Goal: Navigation & Orientation: Find specific page/section

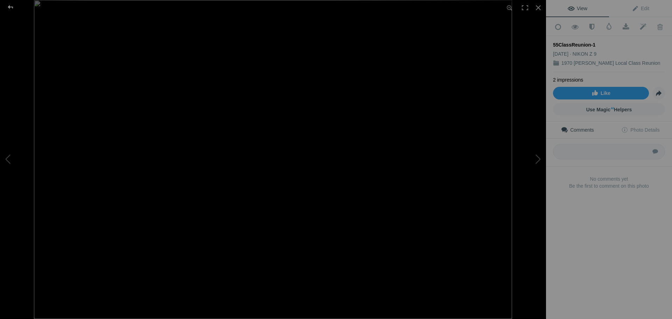
click at [10, 8] on div at bounding box center [10, 7] width 25 height 14
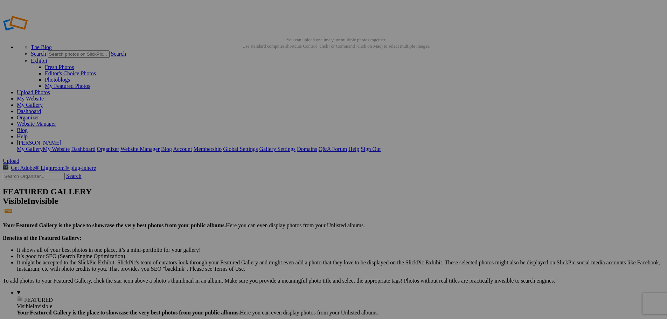
click at [56, 121] on link "Website Manager" at bounding box center [36, 124] width 39 height 6
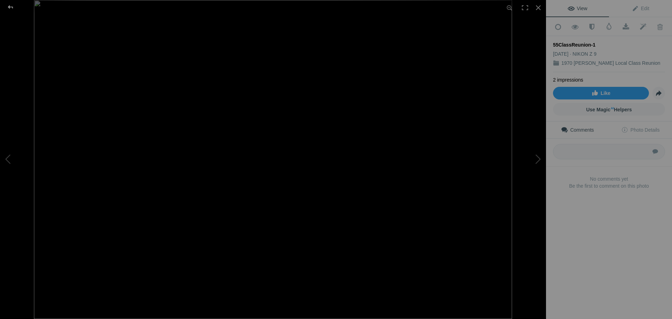
click at [9, 8] on div at bounding box center [10, 7] width 25 height 14
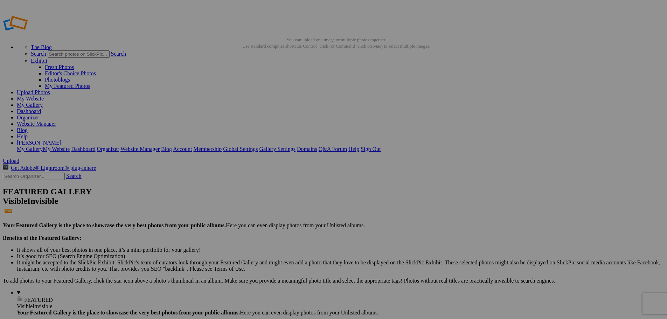
click at [56, 121] on link "Website Manager" at bounding box center [36, 124] width 39 height 6
